Goal: Task Accomplishment & Management: Use online tool/utility

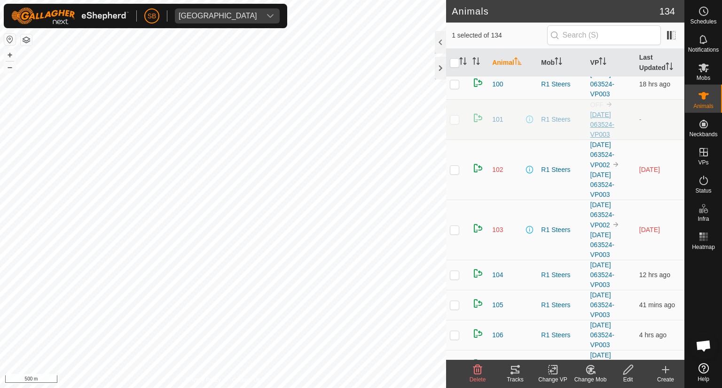
scroll to position [71, 0]
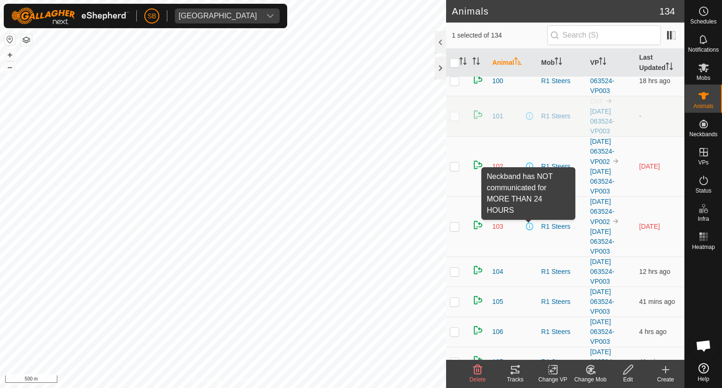
click at [528, 225] on span at bounding box center [530, 227] width 8 height 8
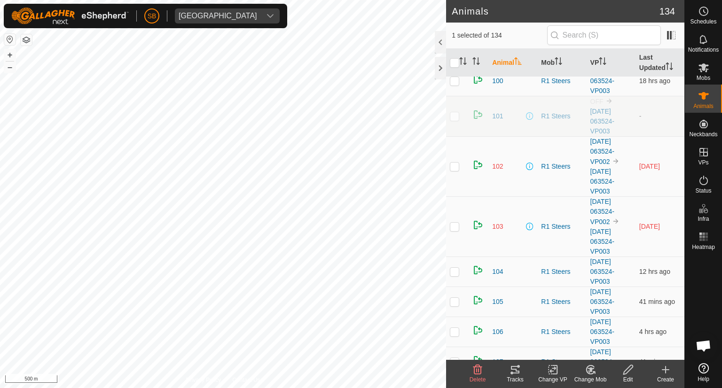
click at [528, 225] on span at bounding box center [530, 227] width 8 height 8
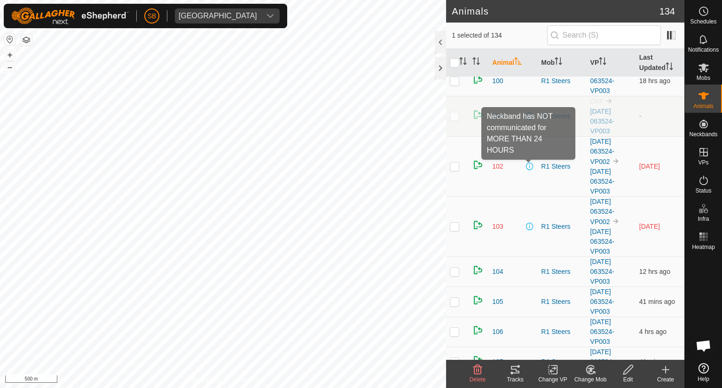
click at [526, 167] on span at bounding box center [530, 167] width 8 height 8
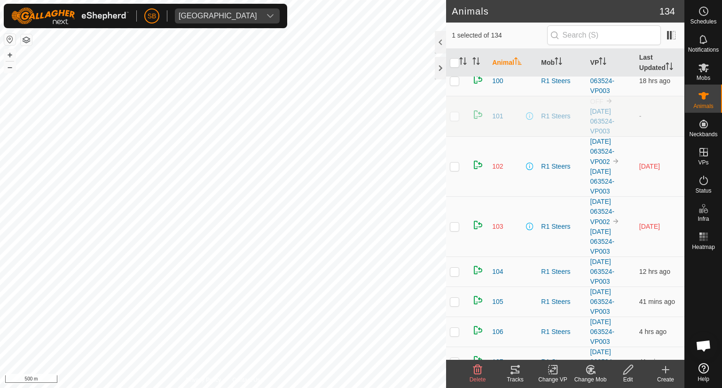
click at [526, 167] on span at bounding box center [530, 167] width 8 height 8
click at [527, 167] on span at bounding box center [530, 167] width 8 height 8
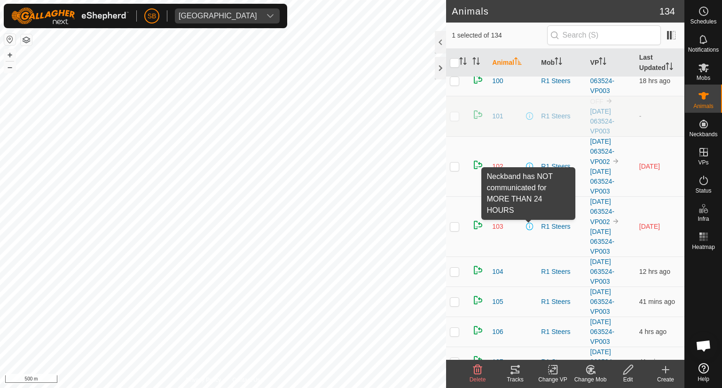
click at [526, 223] on span at bounding box center [530, 227] width 8 height 8
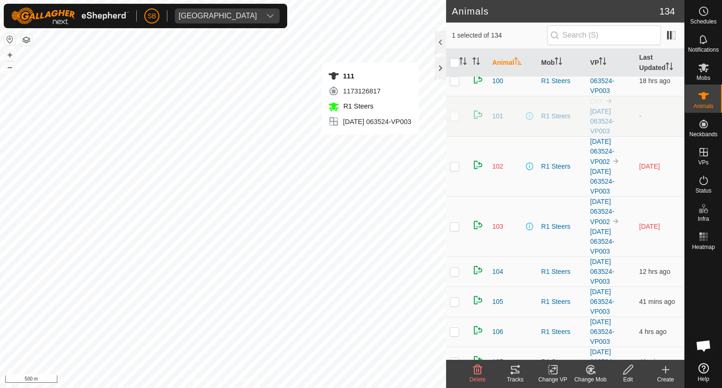
checkbox input "true"
checkbox input "false"
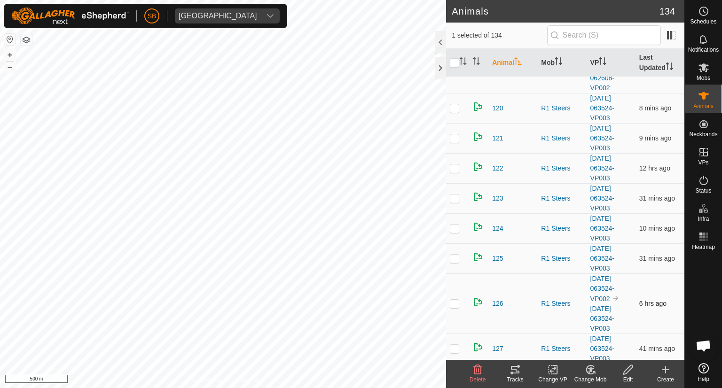
scroll to position [835, 0]
click at [517, 367] on icon at bounding box center [515, 369] width 11 height 11
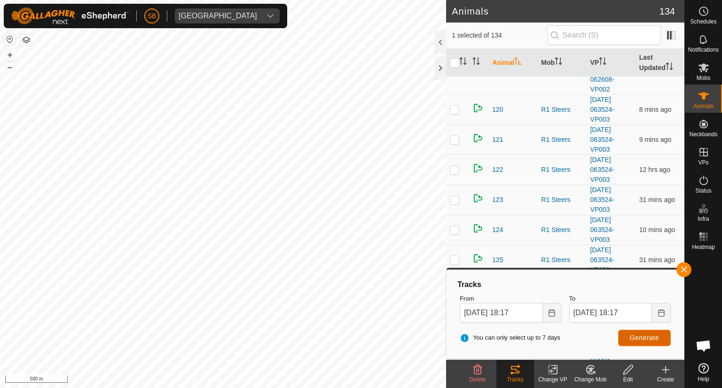
click at [658, 338] on span "Generate" at bounding box center [644, 338] width 29 height 8
click at [649, 337] on span "Generate" at bounding box center [644, 338] width 29 height 8
checkbox input "false"
checkbox input "true"
click at [652, 337] on span "Generate" at bounding box center [644, 338] width 29 height 8
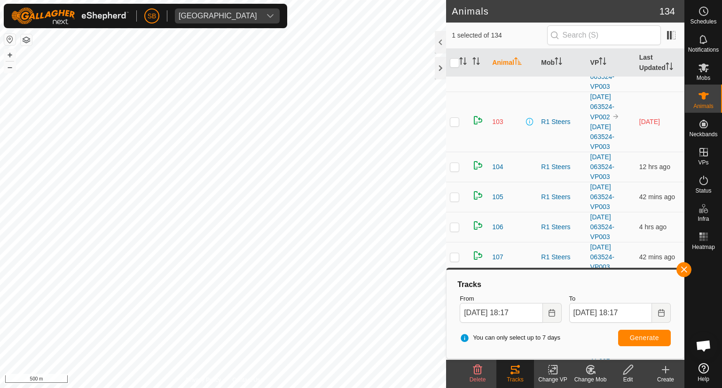
scroll to position [181, 0]
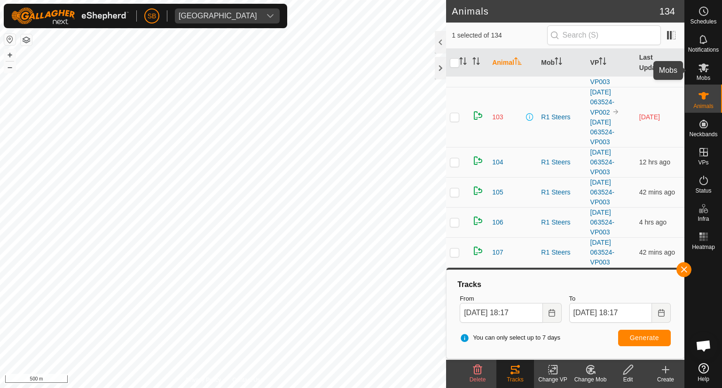
click at [700, 76] on span "Mobs" at bounding box center [704, 78] width 14 height 6
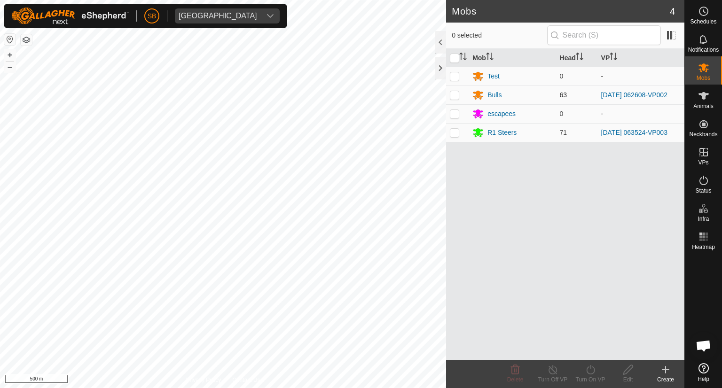
click at [453, 93] on p-checkbox at bounding box center [454, 95] width 9 height 8
checkbox input "true"
click at [706, 101] on icon at bounding box center [703, 95] width 11 height 11
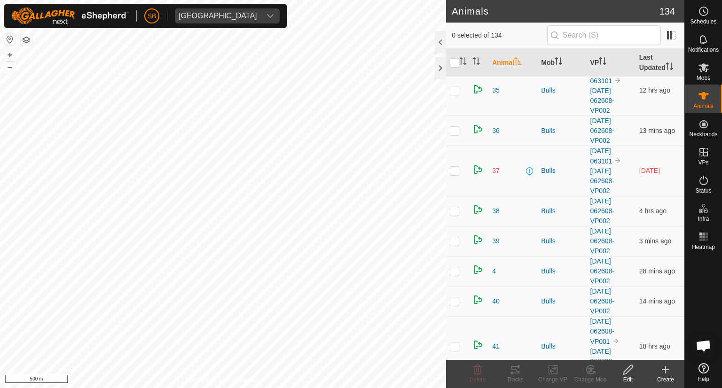
scroll to position [2292, 0]
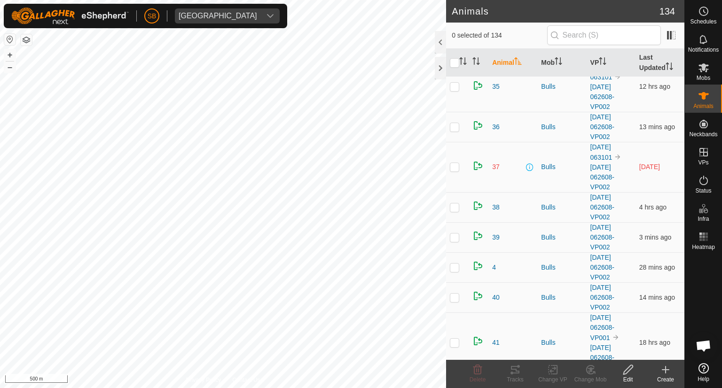
click at [452, 163] on p-checkbox at bounding box center [454, 167] width 9 height 8
checkbox input "true"
click at [515, 372] on icon at bounding box center [515, 369] width 11 height 11
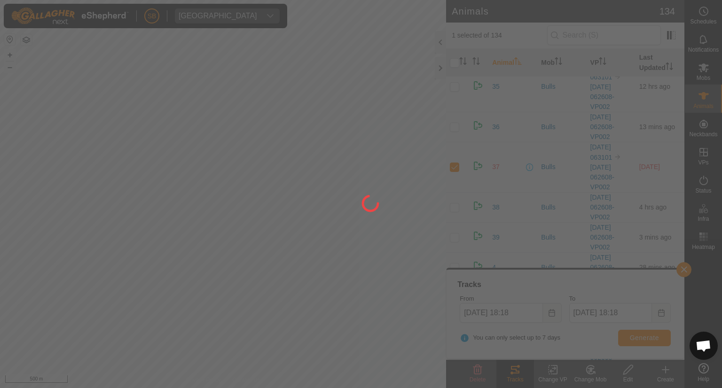
drag, startPoint x: 247, startPoint y: 339, endPoint x: 342, endPoint y: 289, distance: 107.0
click at [342, 289] on div at bounding box center [361, 194] width 722 height 388
click at [514, 313] on div at bounding box center [361, 194] width 722 height 388
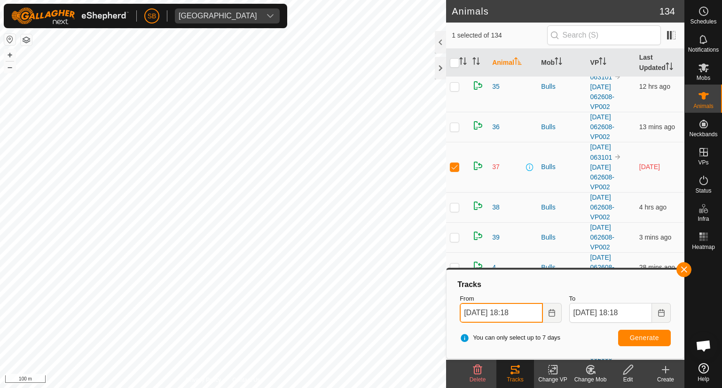
click at [508, 314] on input "[DATE] 18:18" at bounding box center [501, 313] width 83 height 20
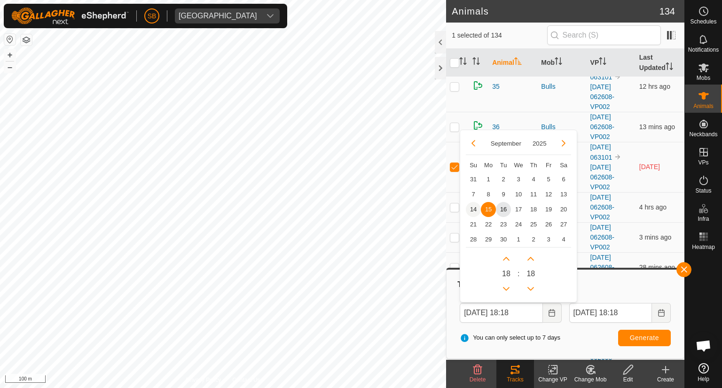
click at [472, 206] on span "14" at bounding box center [473, 209] width 15 height 15
type input "[DATE] 18:18"
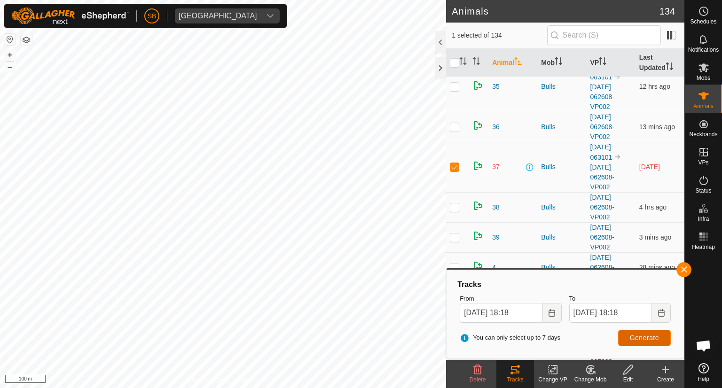
click at [644, 334] on span "Generate" at bounding box center [644, 338] width 29 height 8
